Goal: Information Seeking & Learning: Learn about a topic

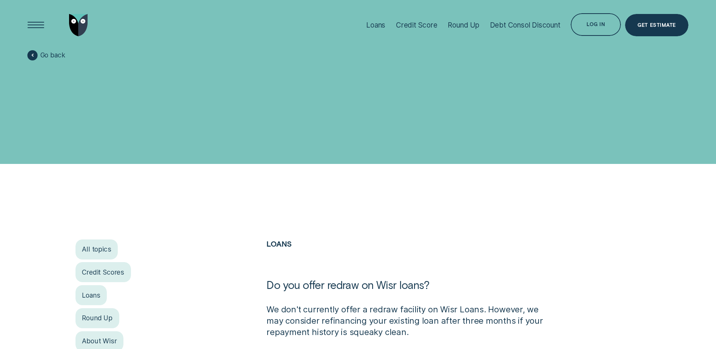
scroll to position [189, 0]
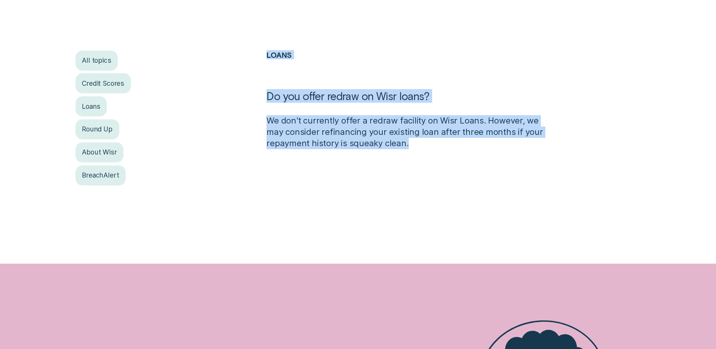
drag, startPoint x: 421, startPoint y: 145, endPoint x: 268, endPoint y: 82, distance: 165.1
click at [268, 82] on div "Loans Do you offer redraw on Wisr loans? We don't currently offer a redraw faci…" at bounding box center [405, 100] width 287 height 99
click at [268, 82] on h2 "Loans" at bounding box center [406, 70] width 279 height 39
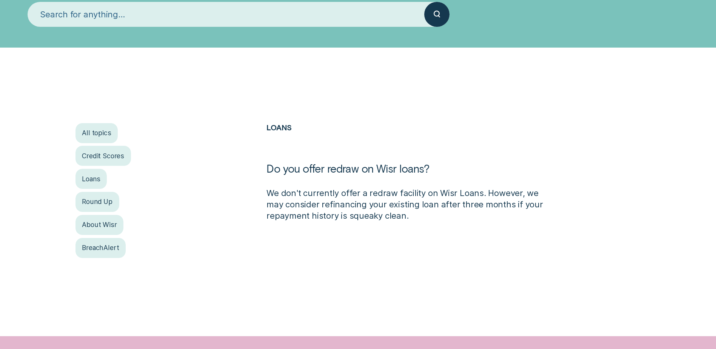
scroll to position [113, 0]
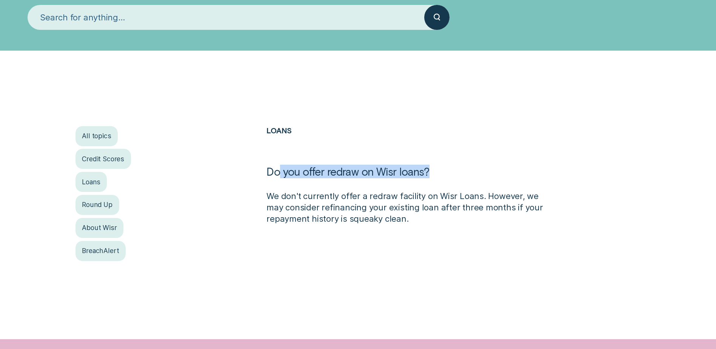
drag, startPoint x: 446, startPoint y: 171, endPoint x: 280, endPoint y: 180, distance: 166.4
click at [280, 180] on h1 "Do you offer redraw on Wisr loans?" at bounding box center [406, 178] width 279 height 26
drag, startPoint x: 280, startPoint y: 180, endPoint x: 322, endPoint y: 201, distance: 47.5
click at [322, 202] on p "We don't currently offer a redraw facility on Wisr Loans. However, we may consi…" at bounding box center [406, 208] width 279 height 34
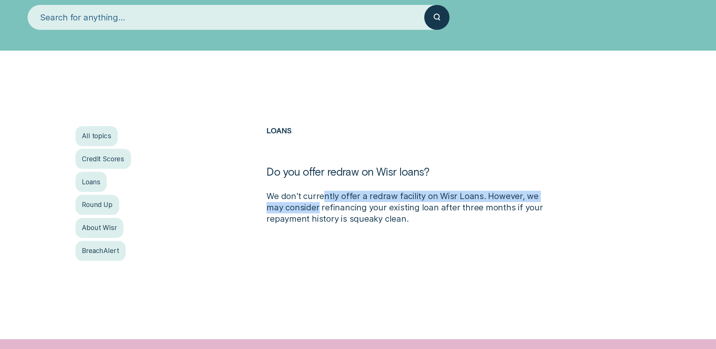
drag, startPoint x: 322, startPoint y: 201, endPoint x: 391, endPoint y: 201, distance: 68.7
click at [391, 201] on p "We don't currently offer a redraw facility on Wisr Loans. However, we may consi…" at bounding box center [406, 208] width 279 height 34
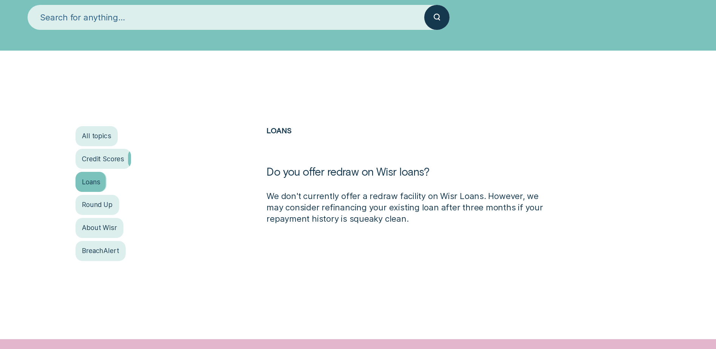
click at [89, 185] on div "Loans" at bounding box center [92, 182] width 32 height 20
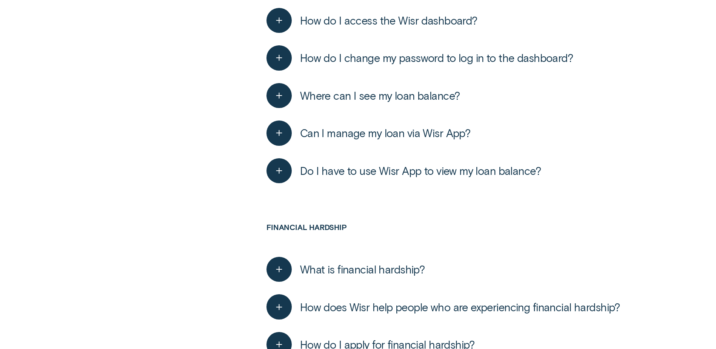
scroll to position [1849, 0]
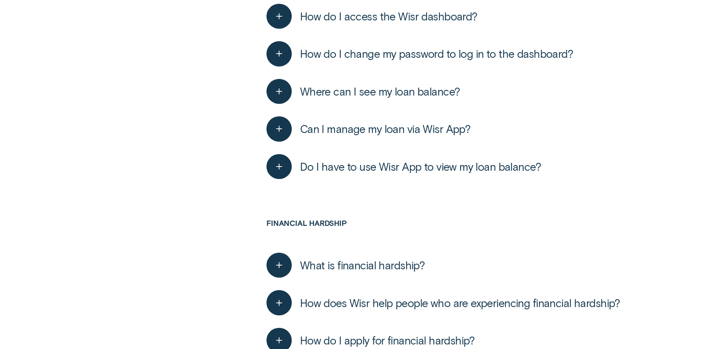
click at [404, 117] on button "Can I manage my loan via Wisr App?" at bounding box center [369, 128] width 204 height 25
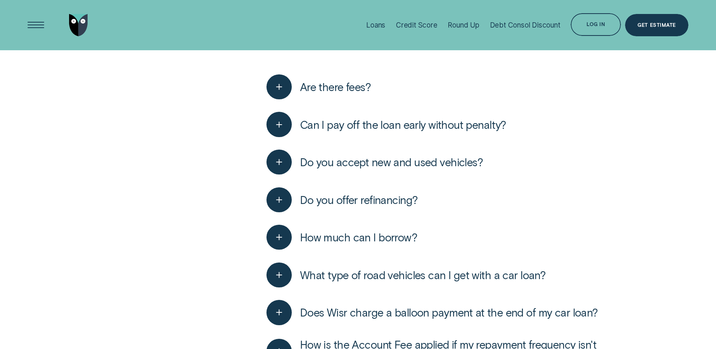
scroll to position [2502, 0]
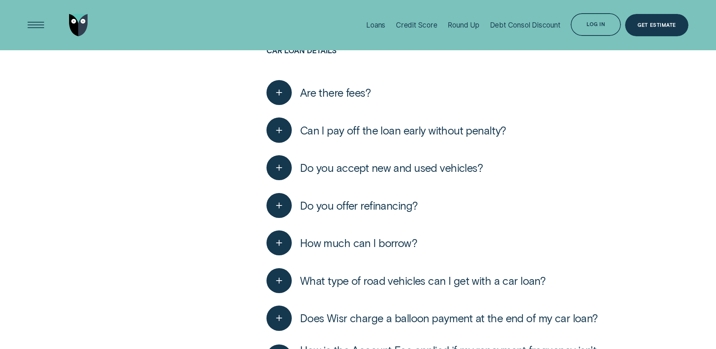
click at [366, 202] on span "Do you offer refinancing?" at bounding box center [359, 206] width 118 height 14
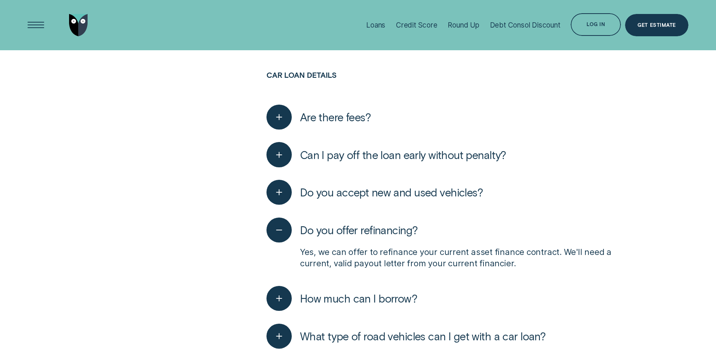
scroll to position [2464, 0]
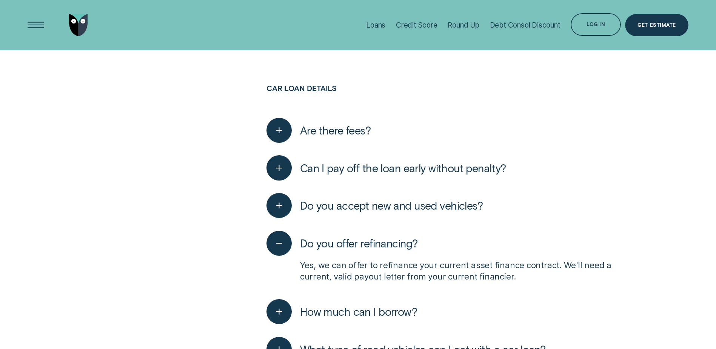
click at [432, 165] on span "Can I pay off the loan early without penalty?" at bounding box center [403, 168] width 206 height 14
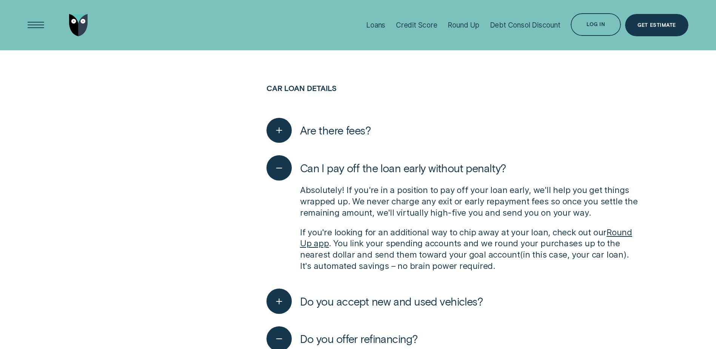
click at [432, 165] on span "Can I pay off the loan early without penalty?" at bounding box center [403, 168] width 206 height 14
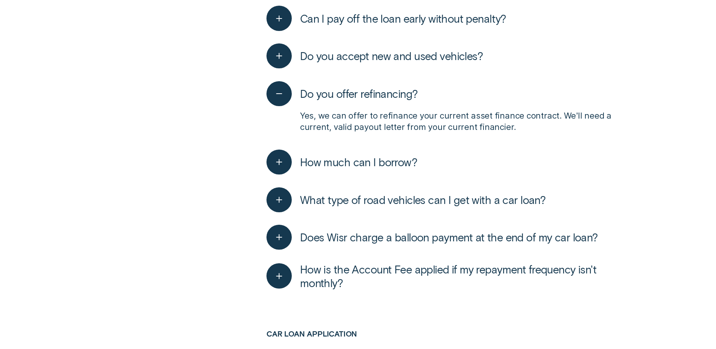
scroll to position [2615, 0]
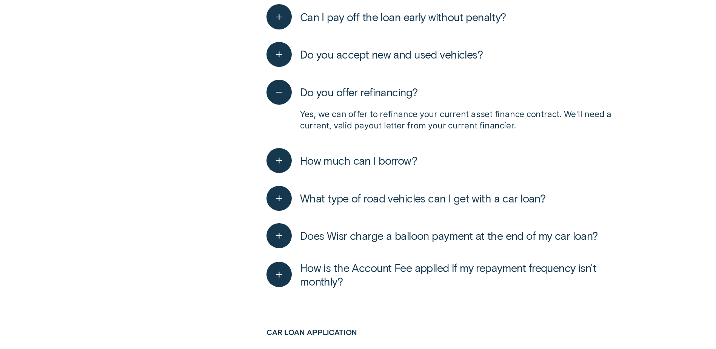
click at [373, 92] on span "Do you offer refinancing?" at bounding box center [359, 92] width 118 height 14
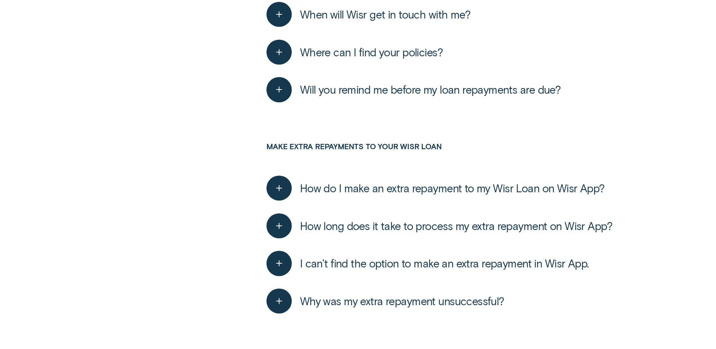
scroll to position [3748, 0]
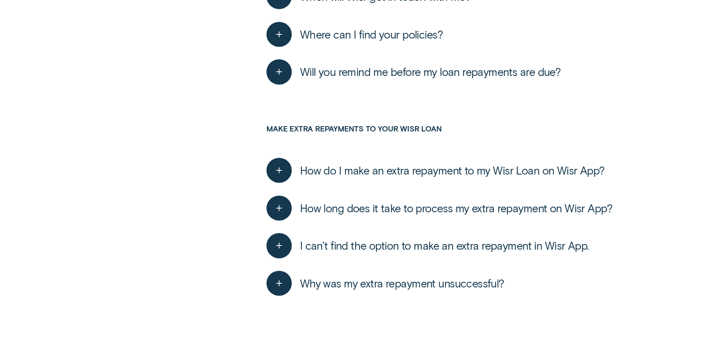
click at [398, 163] on span "How do I make an extra repayment to my Wisr Loan on Wisr App?" at bounding box center [452, 170] width 305 height 14
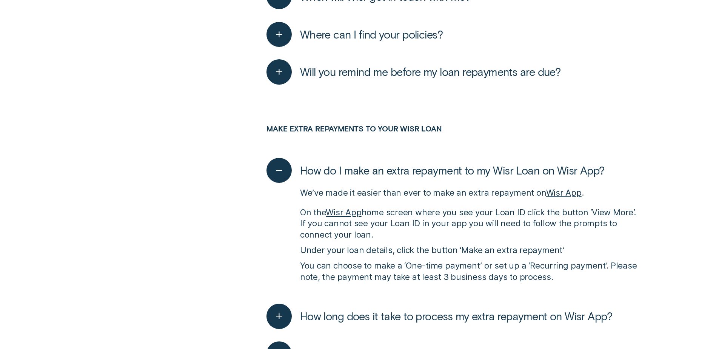
click at [398, 163] on span "How do I make an extra repayment to my Wisr Loan on Wisr App?" at bounding box center [452, 170] width 305 height 14
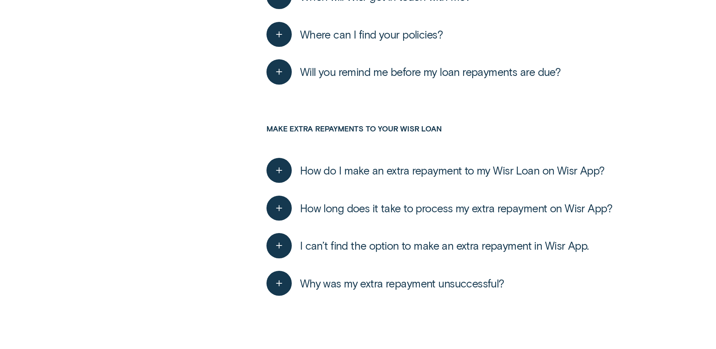
scroll to position [3786, 0]
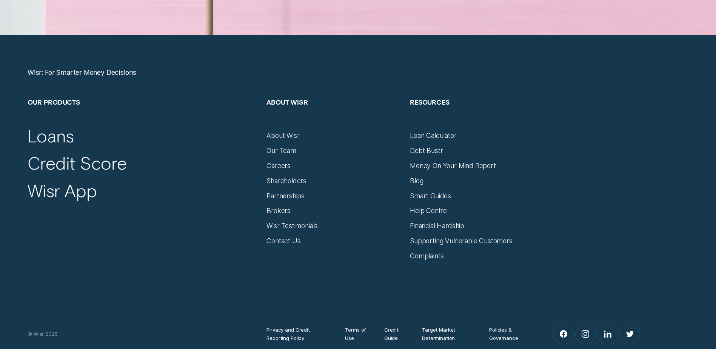
scroll to position [3182, 0]
